Goal: Task Accomplishment & Management: Manage account settings

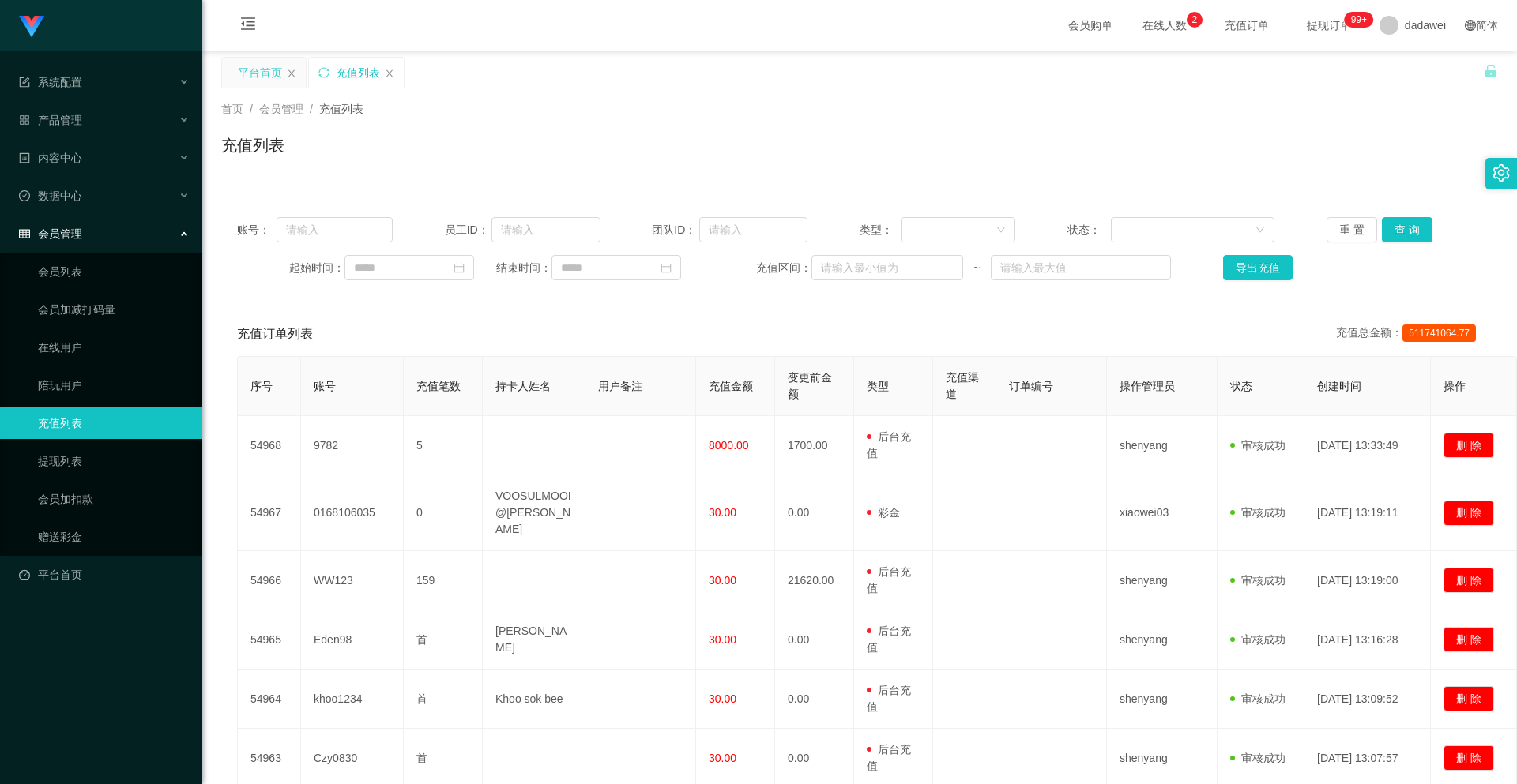
click at [245, 66] on div "平台首页" at bounding box center [259, 72] width 44 height 30
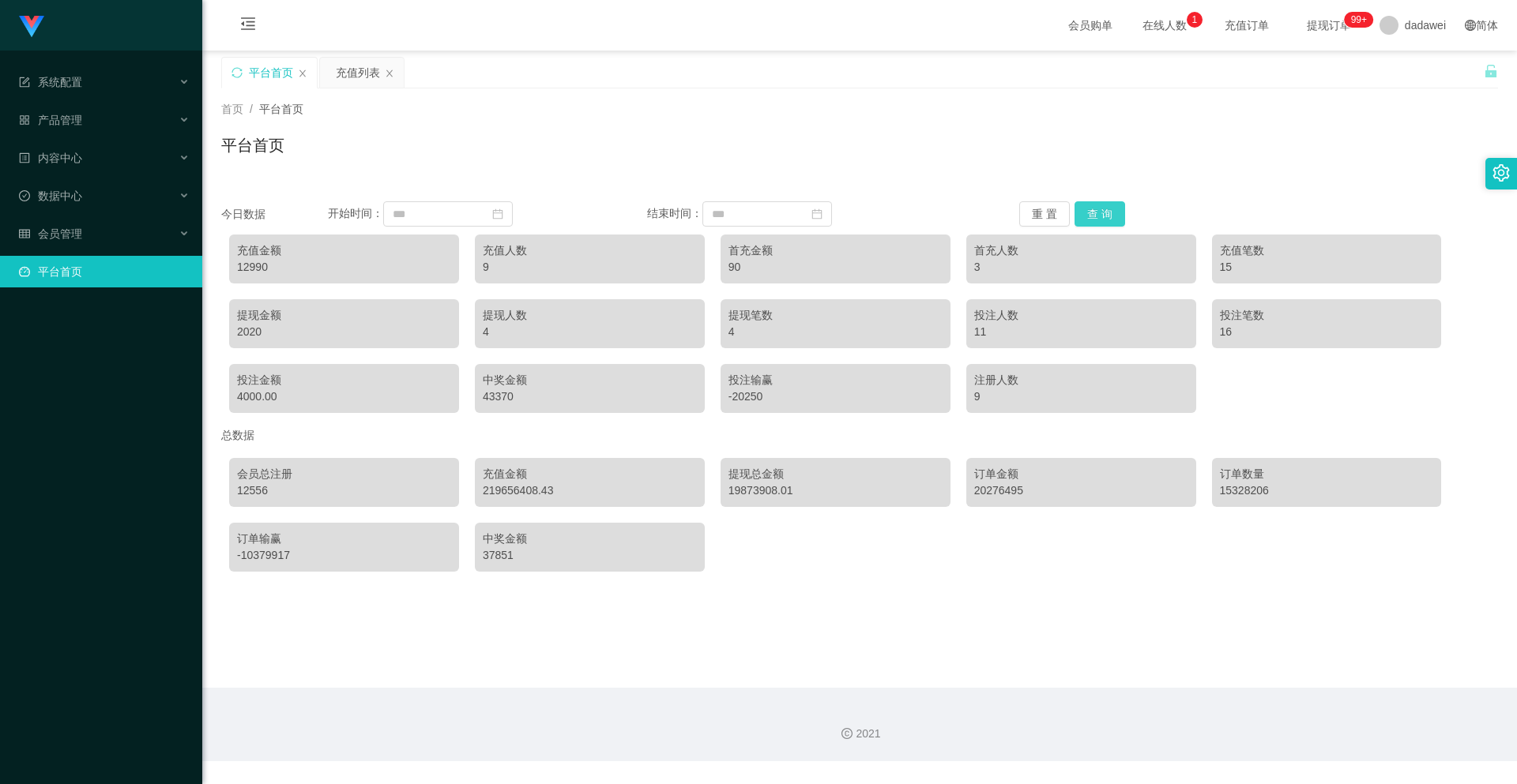
click at [1085, 219] on button "查 询" at bounding box center [1100, 214] width 51 height 25
drag, startPoint x: 348, startPoint y: 71, endPoint x: 403, endPoint y: 116, distance: 71.1
click at [346, 70] on div "充值列表" at bounding box center [358, 72] width 44 height 30
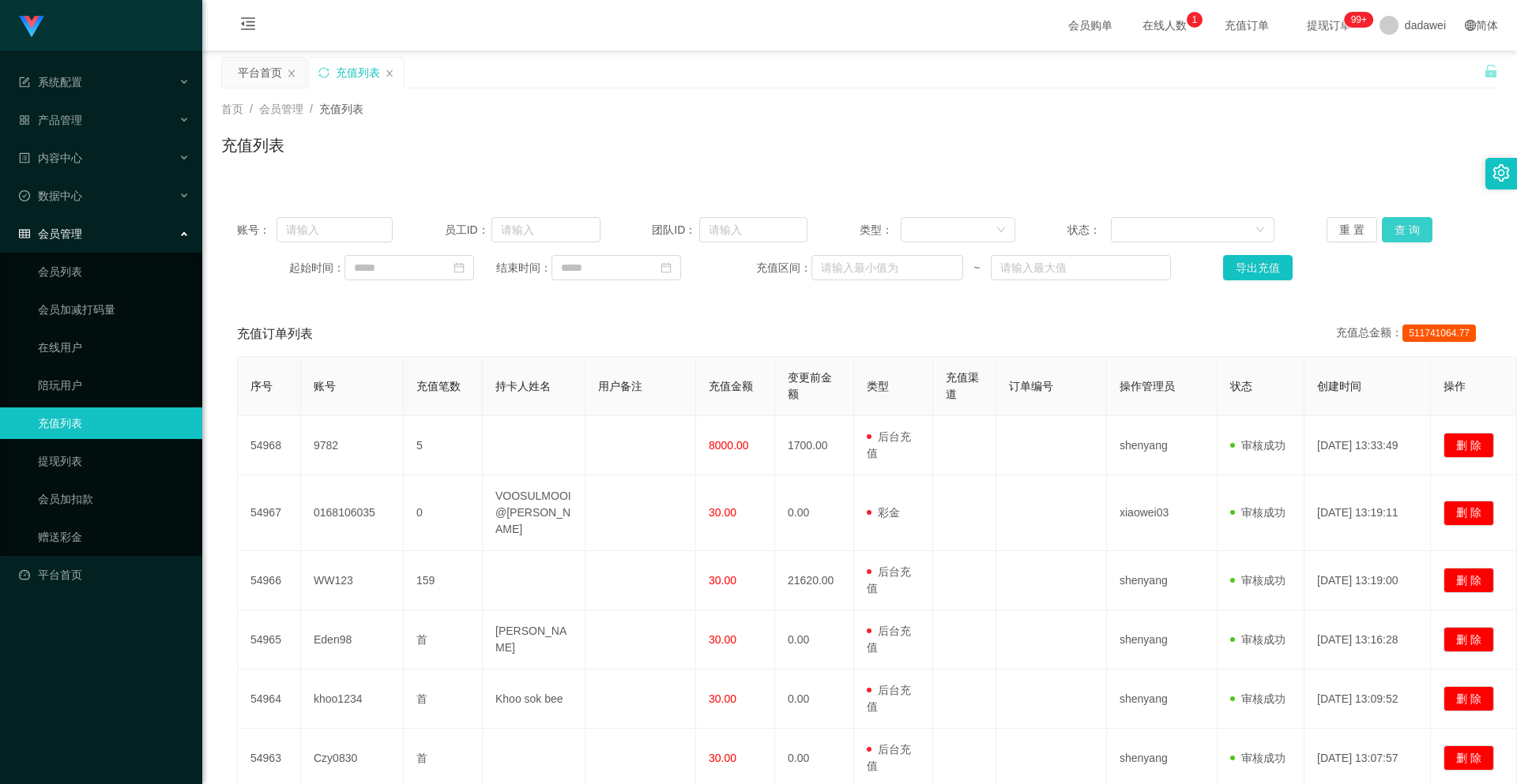
click at [1382, 239] on button "查 询" at bounding box center [1408, 230] width 51 height 25
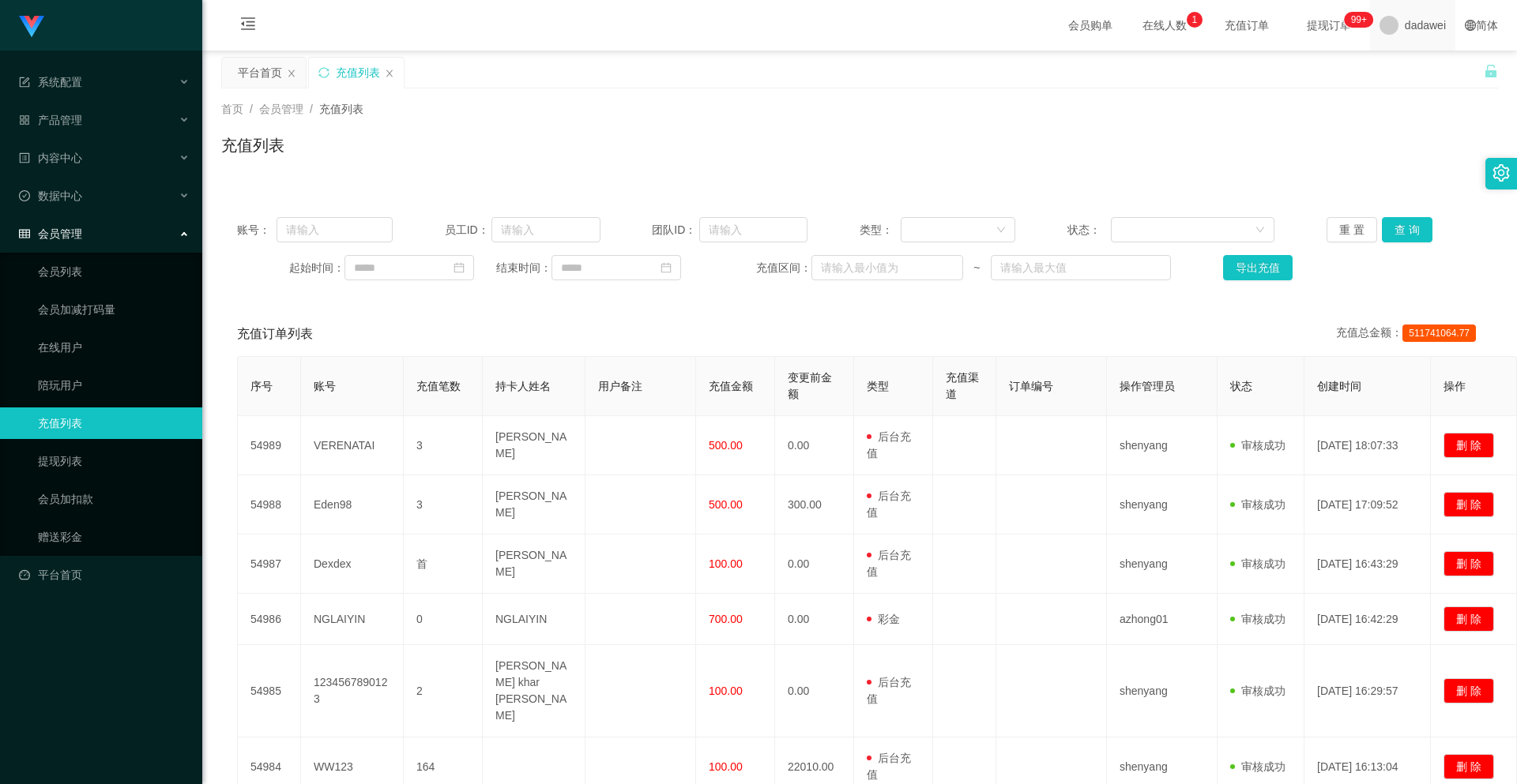
click at [1380, 17] on span at bounding box center [1389, 25] width 19 height 19
click at [1388, 73] on span "退出登录" at bounding box center [1405, 70] width 44 height 13
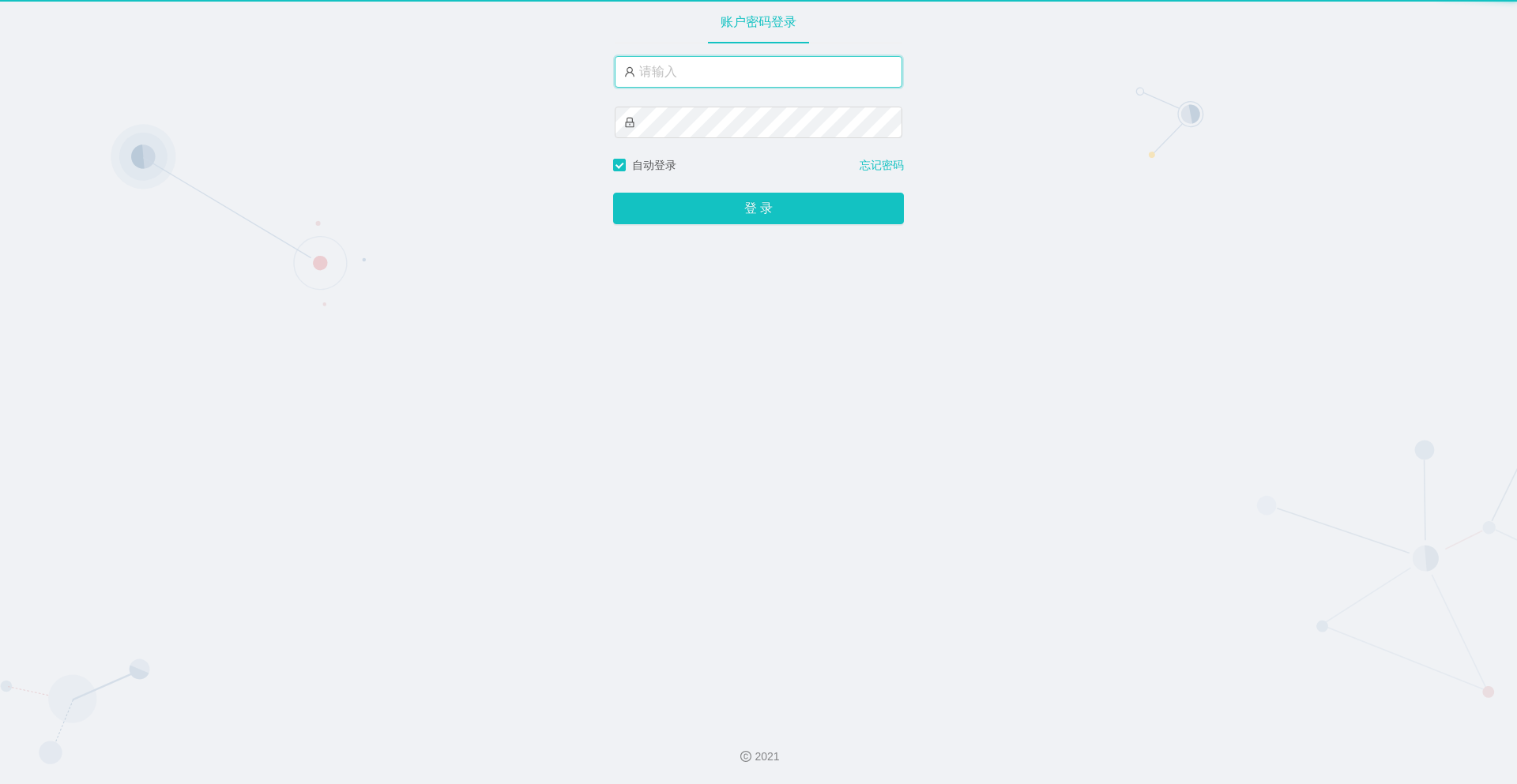
type input "dadawei"
